Goal: Find contact information: Find contact information

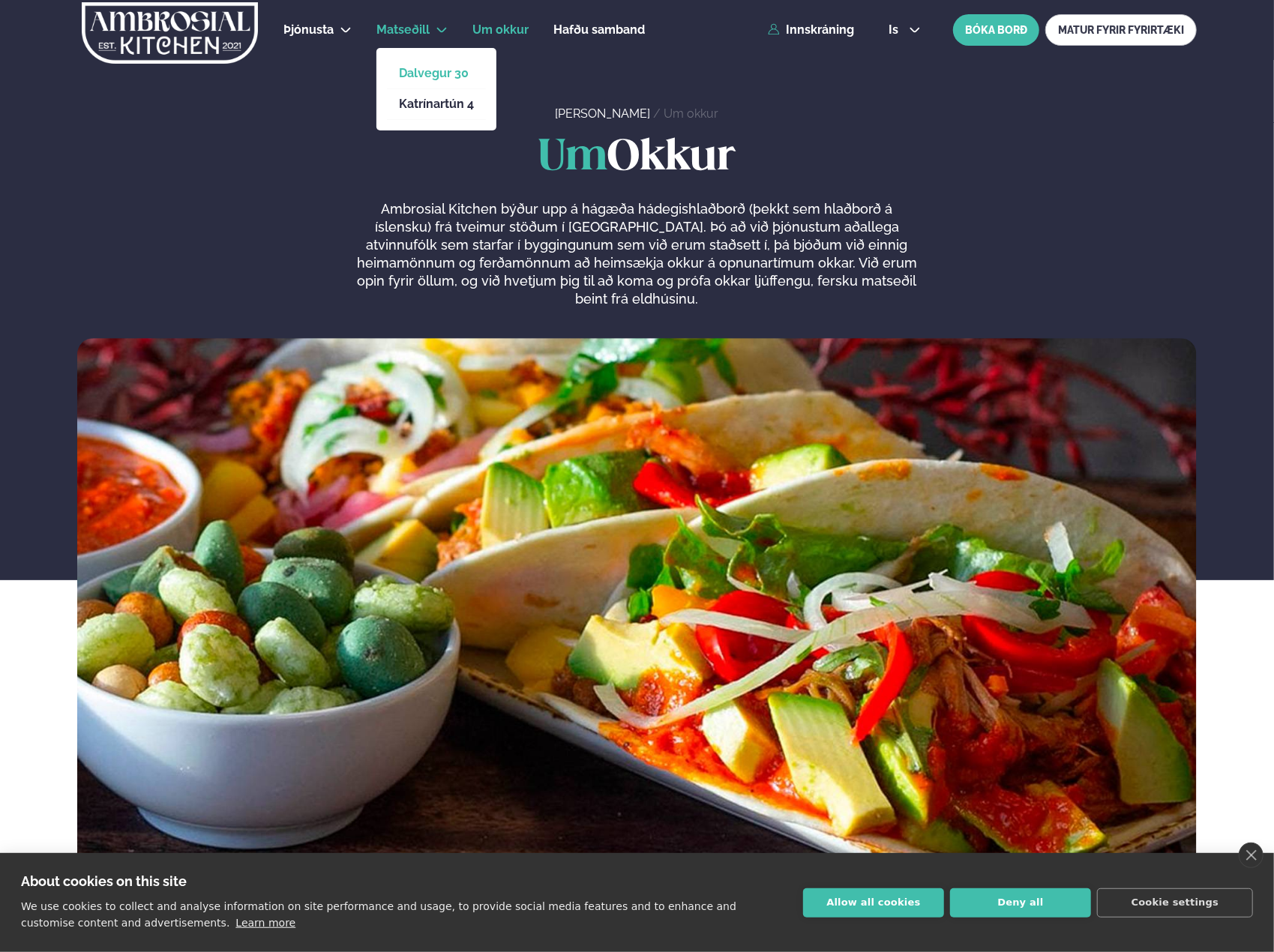
click at [431, 74] on link "Dalvegur 30" at bounding box center [436, 73] width 75 height 12
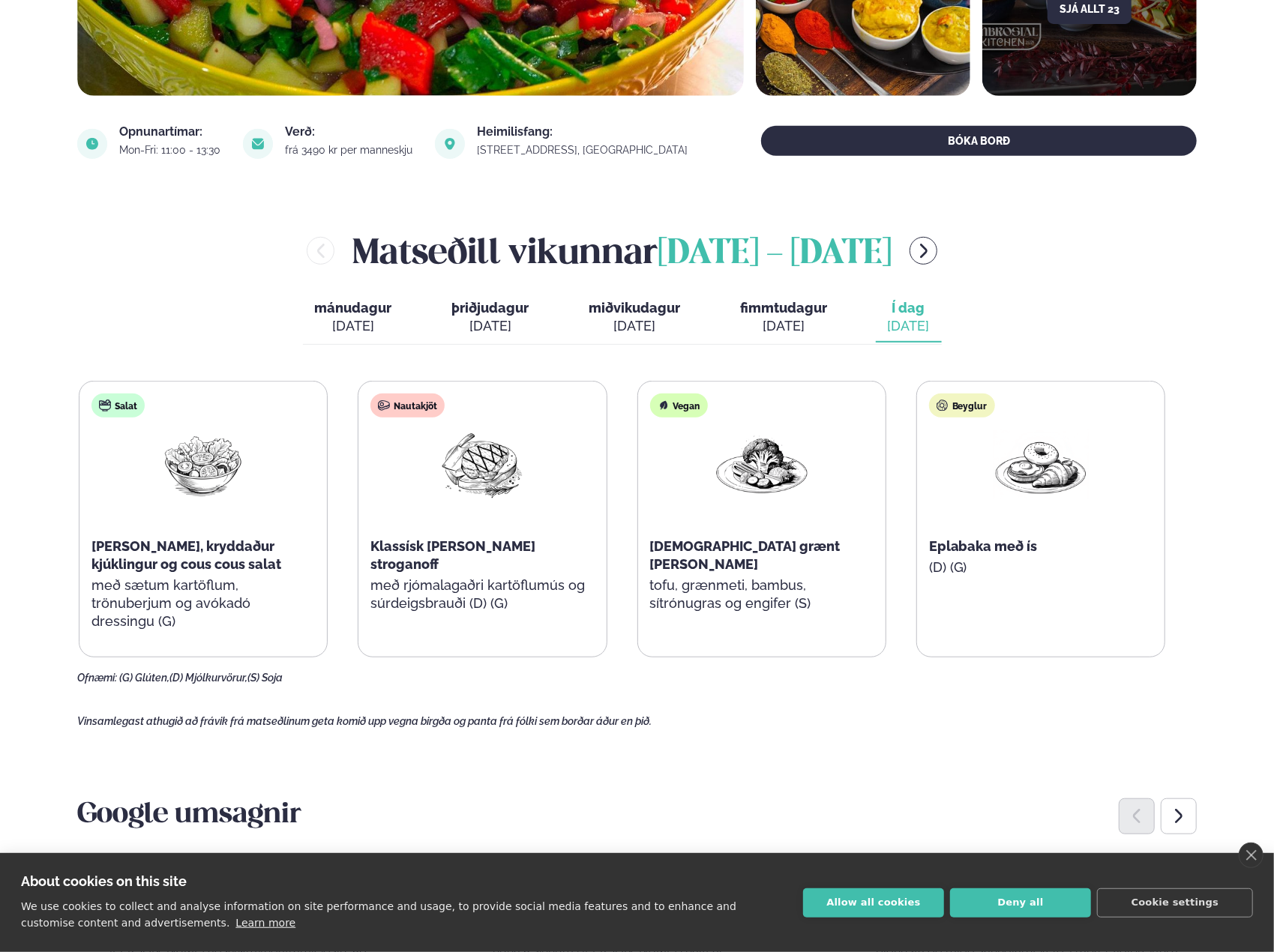
scroll to position [450, 0]
